Goal: Task Accomplishment & Management: Use online tool/utility

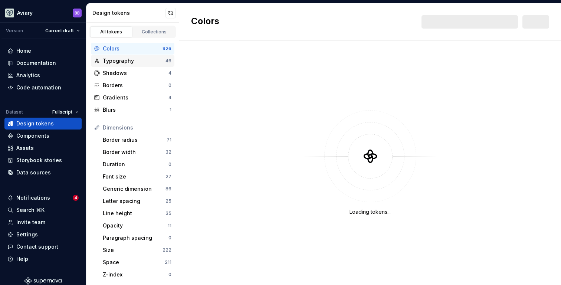
click at [135, 59] on div "Typography" at bounding box center [134, 60] width 63 height 7
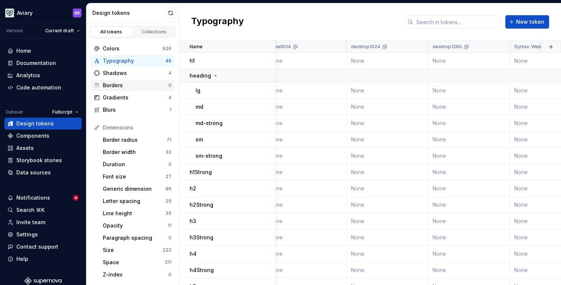
scroll to position [0, 217]
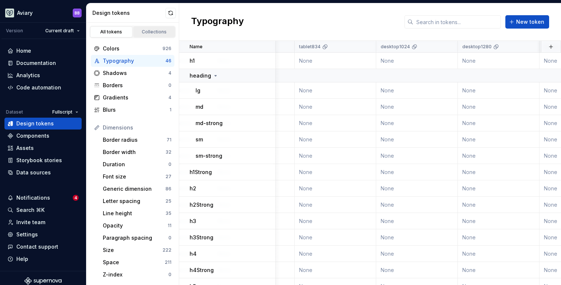
click at [161, 31] on div "Collections" at bounding box center [154, 32] width 37 height 6
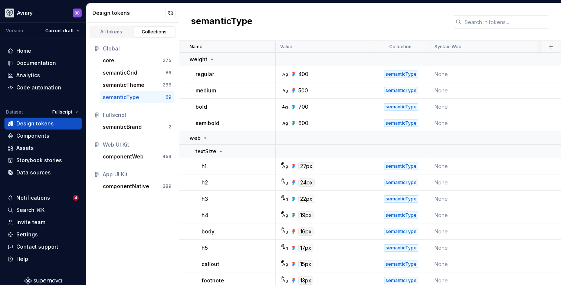
click at [134, 97] on div "semanticType" at bounding box center [121, 97] width 36 height 7
click at [203, 136] on icon at bounding box center [205, 138] width 6 height 6
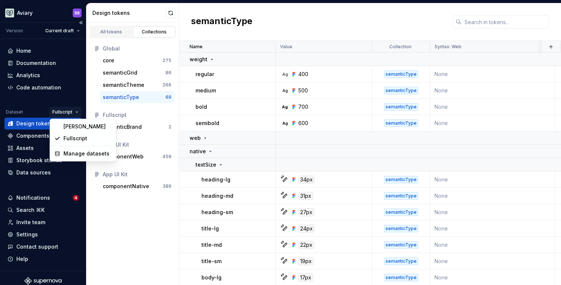
click at [69, 109] on html "Aviary BB Version Current draft Home Documentation Analytics Code automation Da…" at bounding box center [280, 142] width 561 height 285
click at [75, 126] on div "[PERSON_NAME]" at bounding box center [87, 126] width 48 height 7
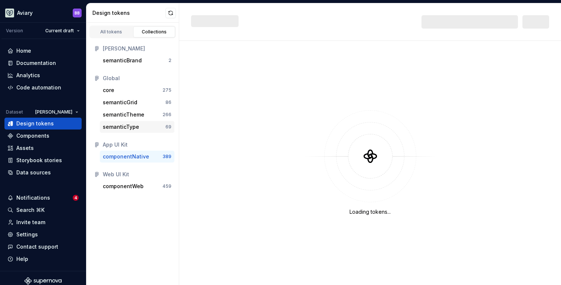
click at [144, 125] on div "semanticType" at bounding box center [134, 126] width 63 height 7
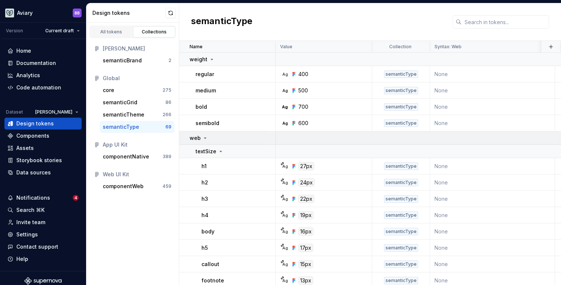
click at [204, 138] on icon at bounding box center [205, 138] width 2 height 1
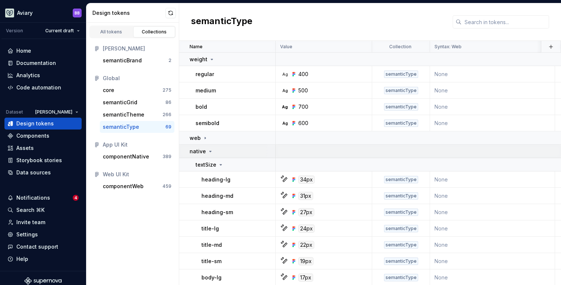
click at [211, 150] on icon at bounding box center [210, 151] width 6 height 6
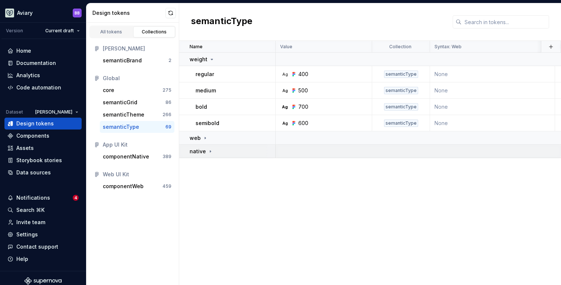
click at [211, 150] on icon at bounding box center [210, 151] width 6 height 6
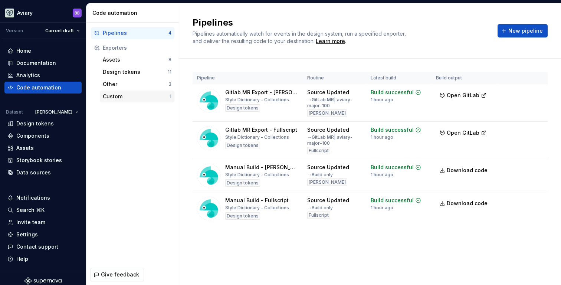
click at [138, 96] on div "Custom" at bounding box center [136, 96] width 67 height 7
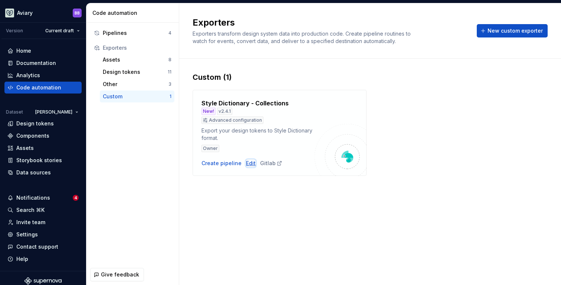
click at [248, 163] on div "Edit" at bounding box center [251, 163] width 10 height 7
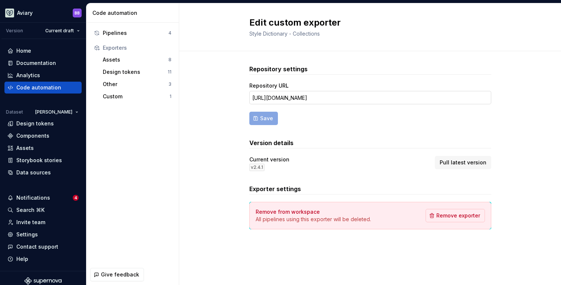
click at [414, 99] on input "[URL][DOMAIN_NAME]" at bounding box center [370, 97] width 242 height 13
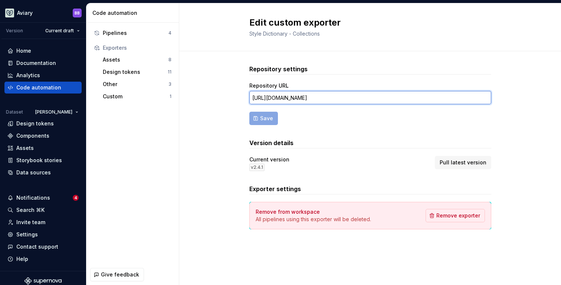
click at [414, 99] on input "[URL][DOMAIN_NAME]" at bounding box center [370, 97] width 242 height 13
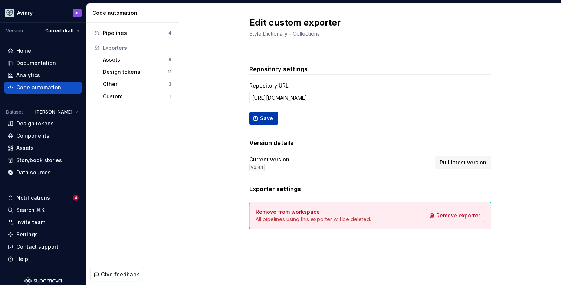
click at [259, 116] on button "Save" at bounding box center [263, 118] width 29 height 13
type input "[URL][DOMAIN_NAME]"
click at [158, 35] on div "Pipelines" at bounding box center [136, 32] width 66 height 7
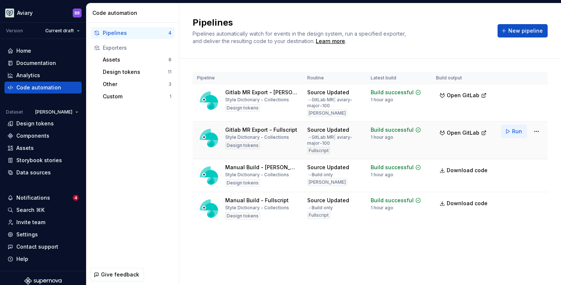
click at [518, 134] on span "Run" at bounding box center [517, 131] width 10 height 7
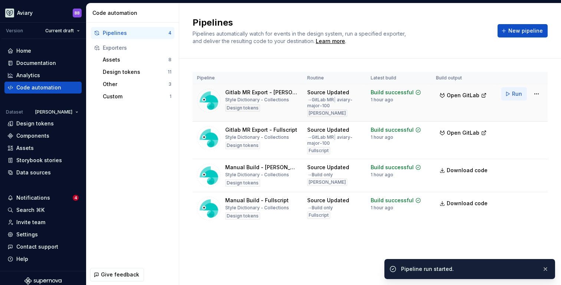
click at [515, 95] on span "Run" at bounding box center [517, 93] width 10 height 7
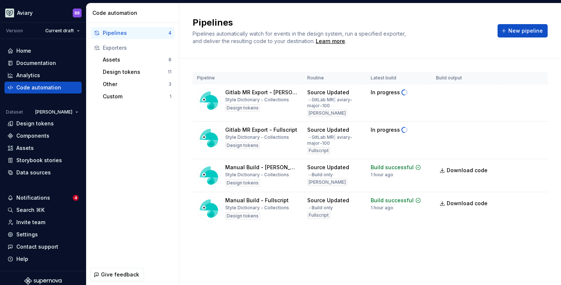
click at [164, 185] on div "Pipelines 4 Exporters Assets 8 Design tokens 11 Other 3 Custom 1" at bounding box center [132, 144] width 92 height 242
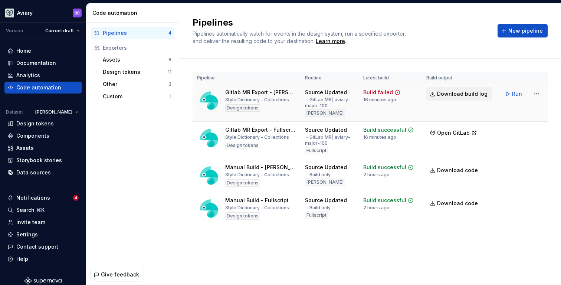
click at [456, 92] on span "Download build log" at bounding box center [462, 93] width 50 height 7
